Goal: Task Accomplishment & Management: Use online tool/utility

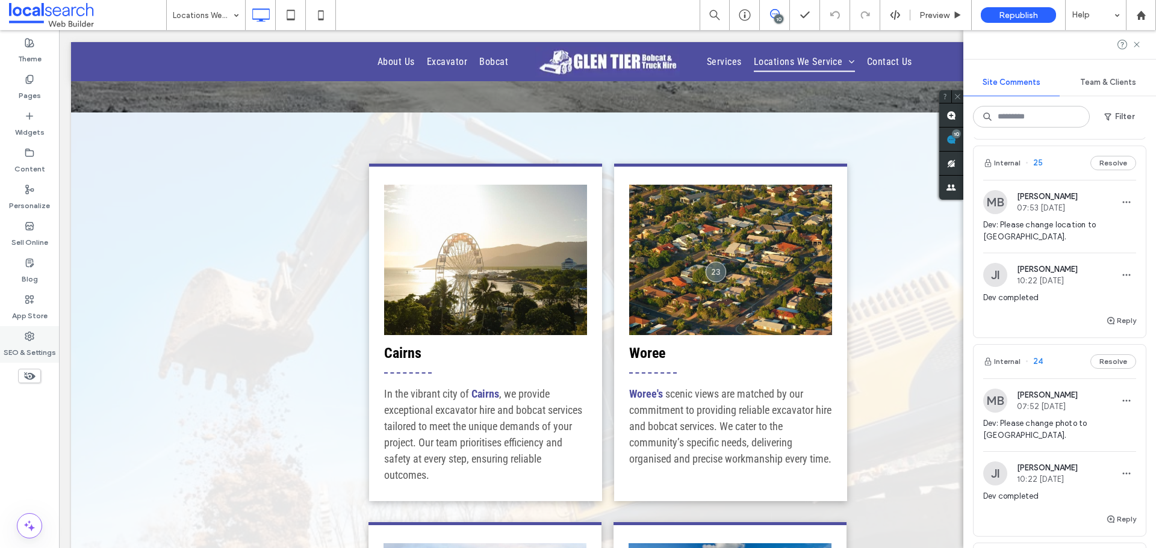
click at [33, 329] on div "SEO & Settings" at bounding box center [29, 344] width 59 height 37
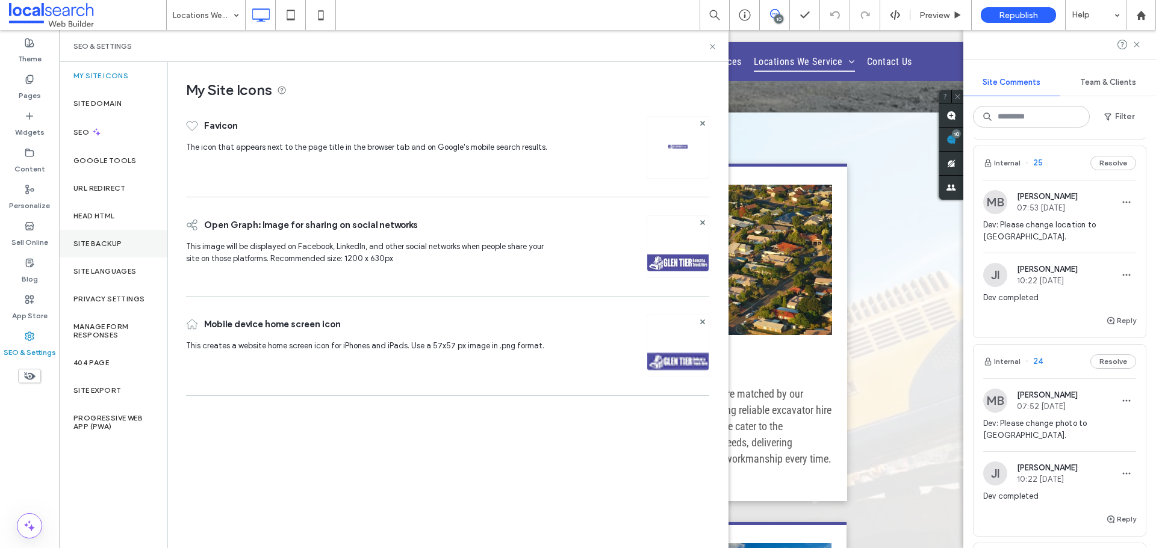
click at [118, 236] on div "Site Backup" at bounding box center [113, 244] width 108 height 28
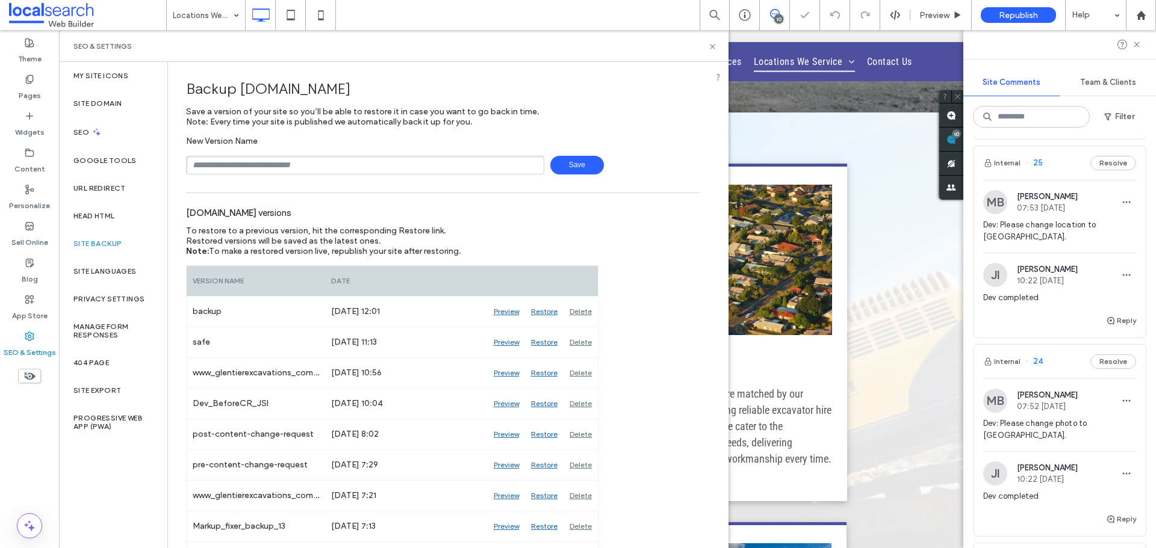
click at [347, 164] on input "text" at bounding box center [365, 165] width 358 height 19
type input "**********"
click at [576, 156] on span "Save" at bounding box center [577, 165] width 54 height 19
click at [711, 46] on icon at bounding box center [712, 46] width 9 height 9
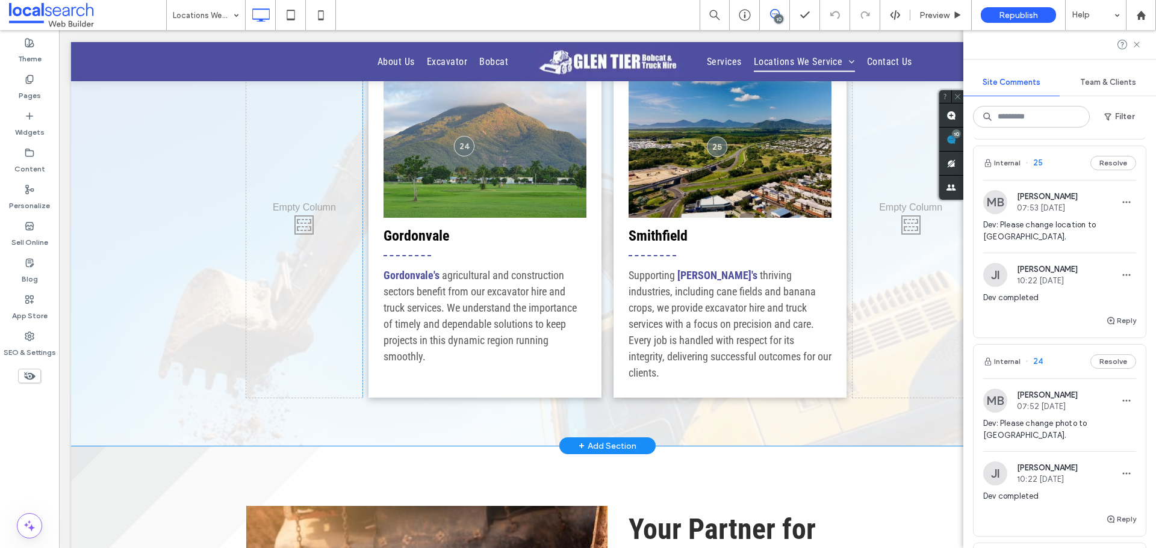
scroll to position [870, 0]
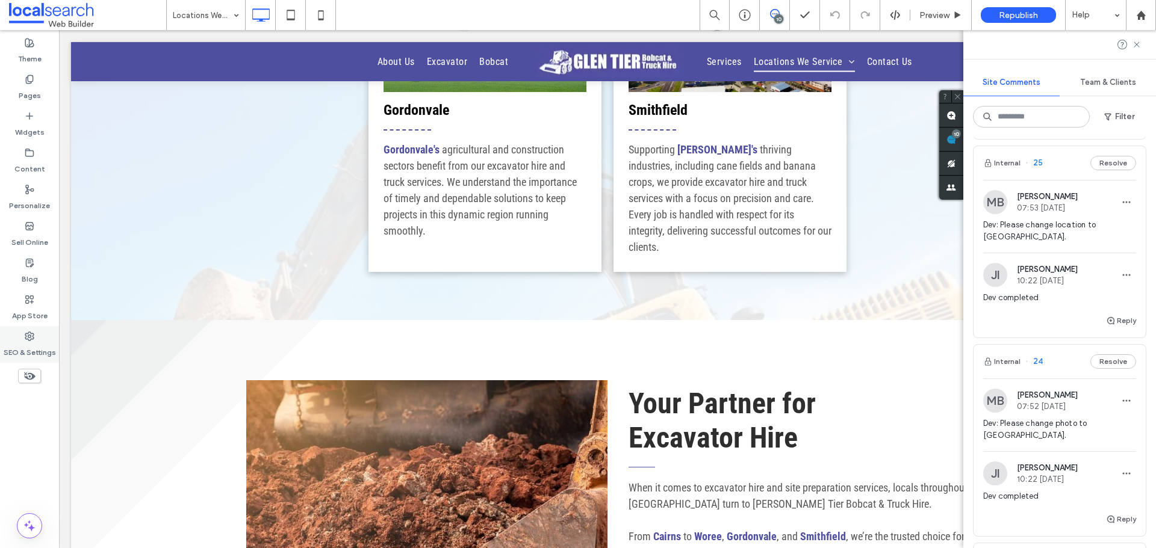
click at [32, 346] on label "SEO & Settings" at bounding box center [30, 349] width 52 height 17
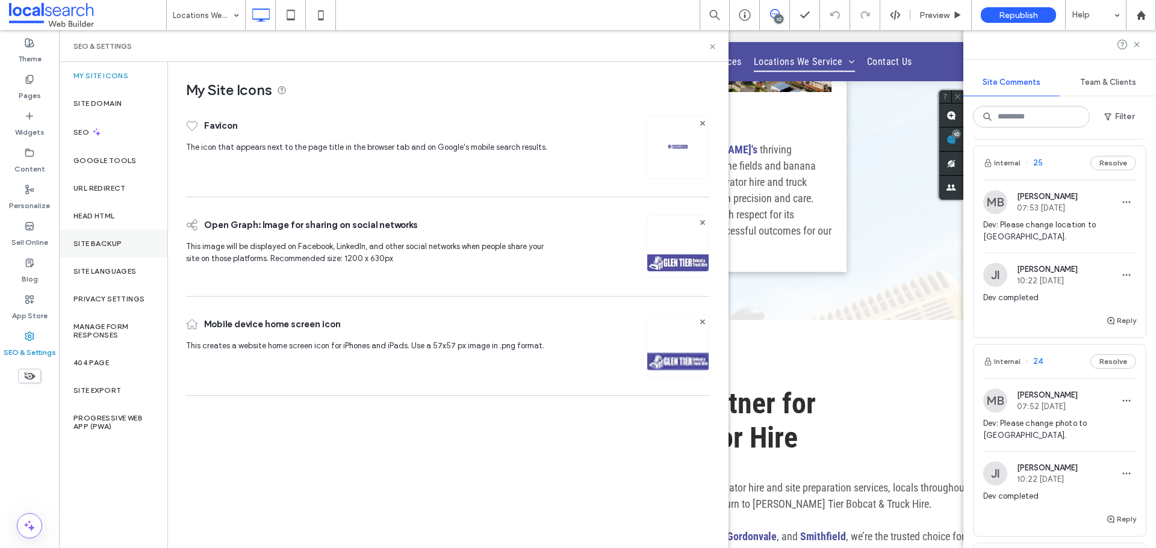
click at [117, 240] on label "Site Backup" at bounding box center [97, 244] width 48 height 8
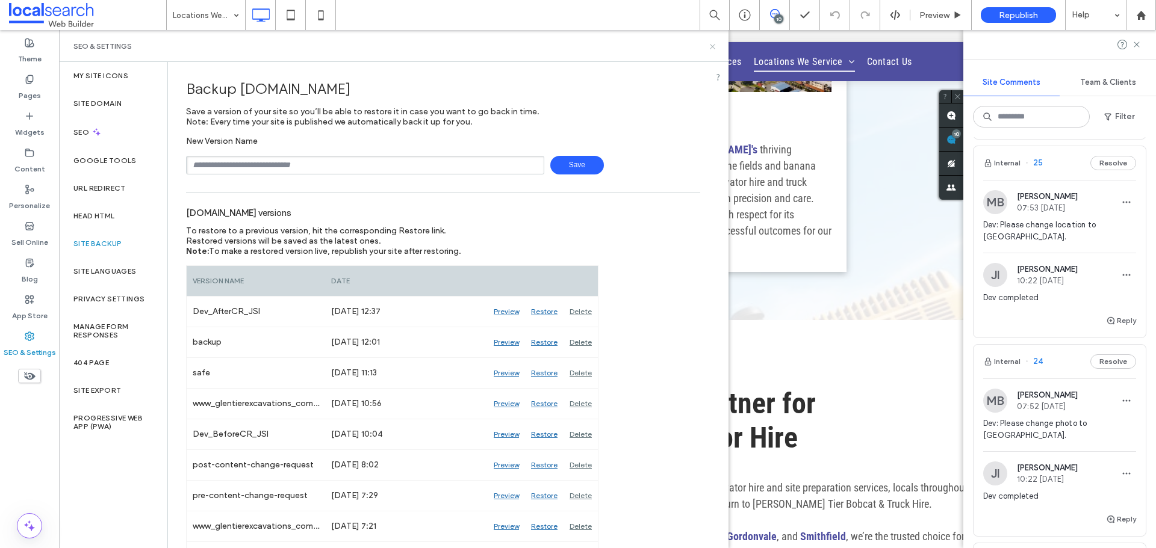
drag, startPoint x: 710, startPoint y: 45, endPoint x: 677, endPoint y: 10, distance: 48.1
click at [710, 45] on icon at bounding box center [712, 46] width 9 height 9
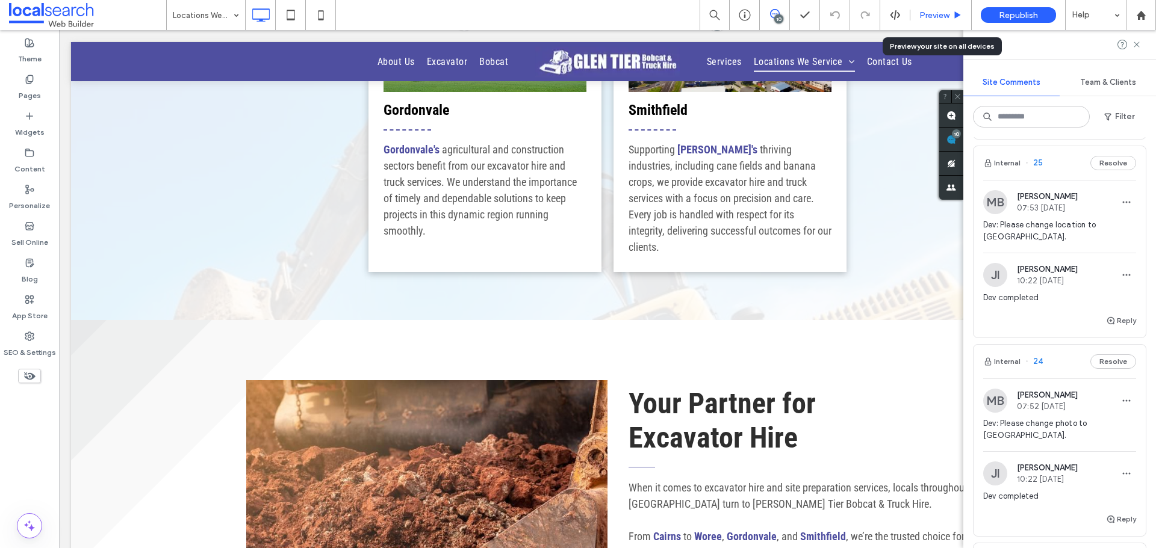
click at [924, 21] on div "Preview" at bounding box center [940, 15] width 61 height 30
click at [937, 14] on span "Preview" at bounding box center [934, 15] width 30 height 10
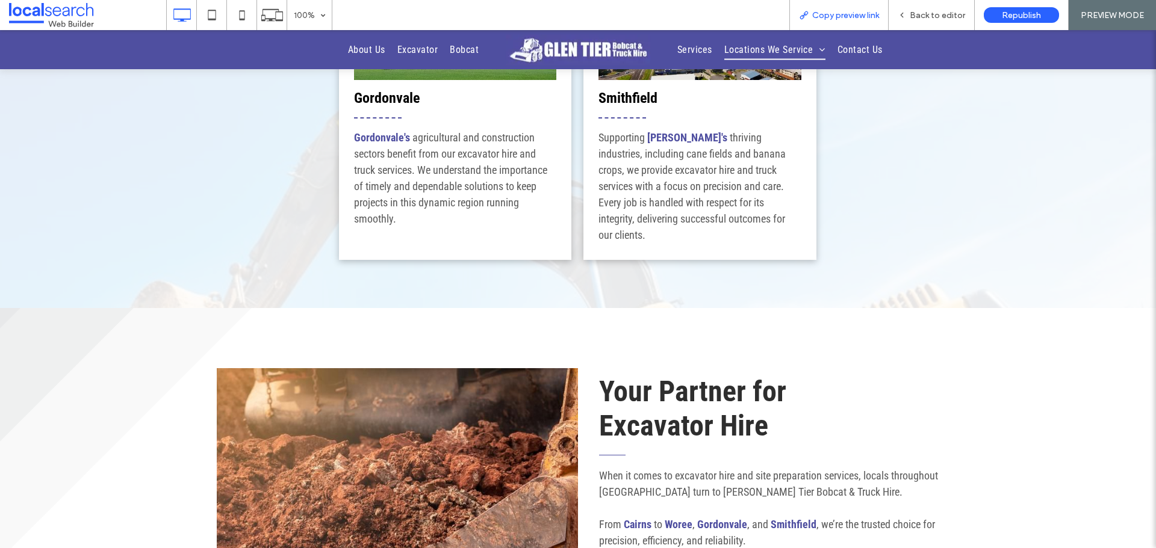
click at [822, 11] on span "Copy preview link" at bounding box center [845, 15] width 67 height 10
